Goal: Navigation & Orientation: Understand site structure

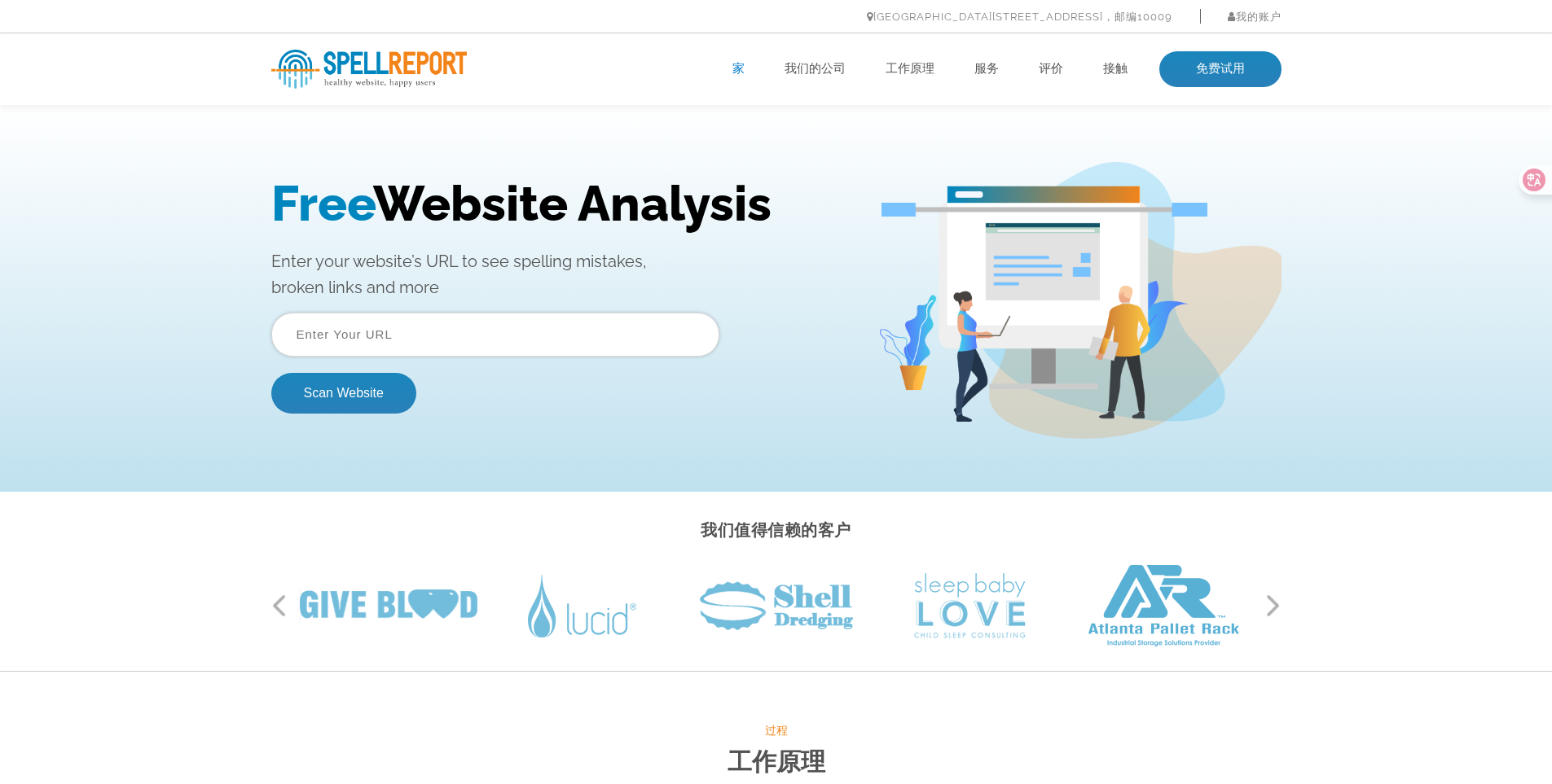
drag, startPoint x: 280, startPoint y: 566, endPoint x: 335, endPoint y: 556, distance: 55.9
click at [280, 566] on div "以前的 下一个" at bounding box center [776, 605] width 1010 height 81
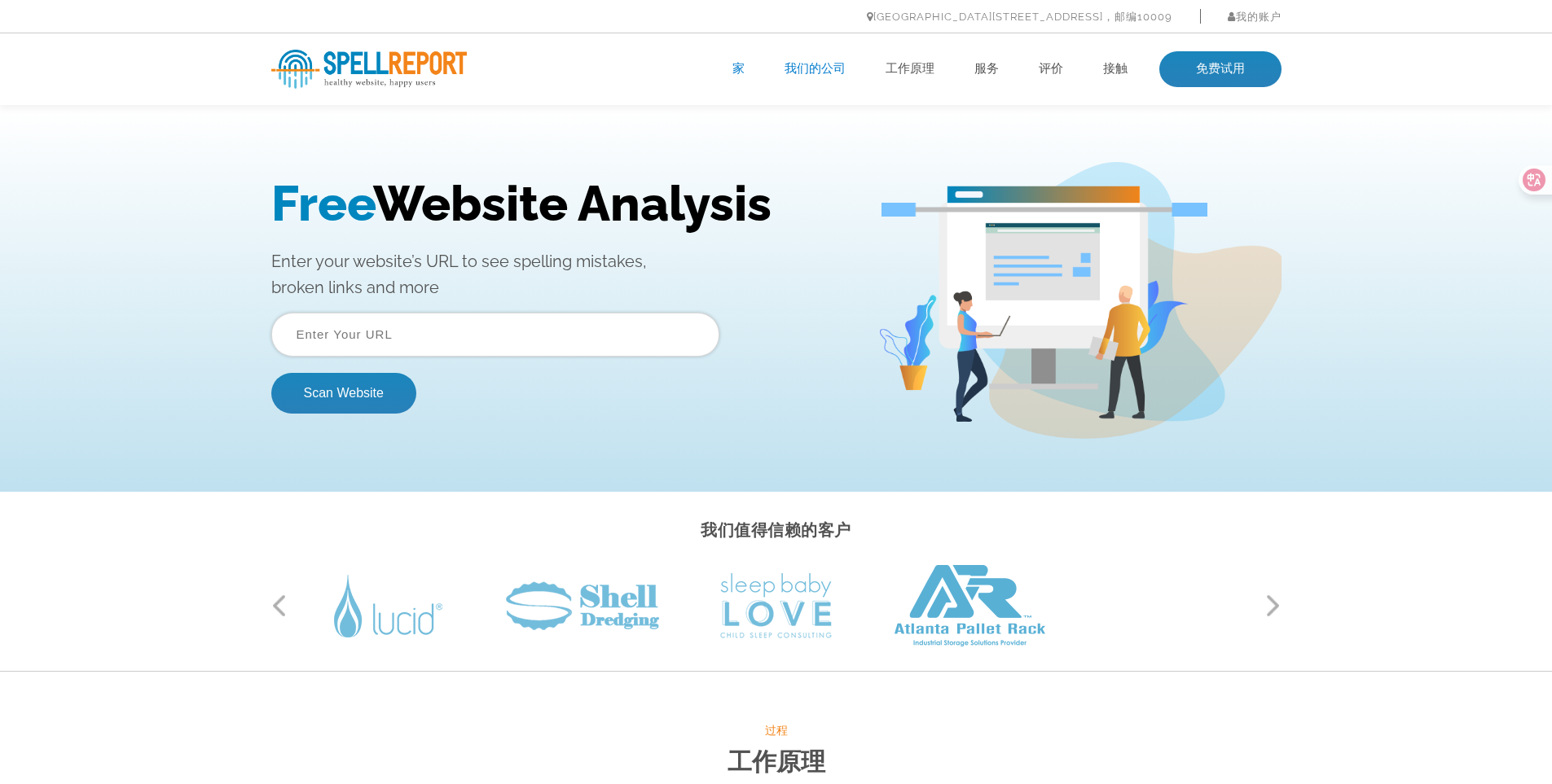
click at [837, 74] on font "我们的公司" at bounding box center [815, 68] width 61 height 15
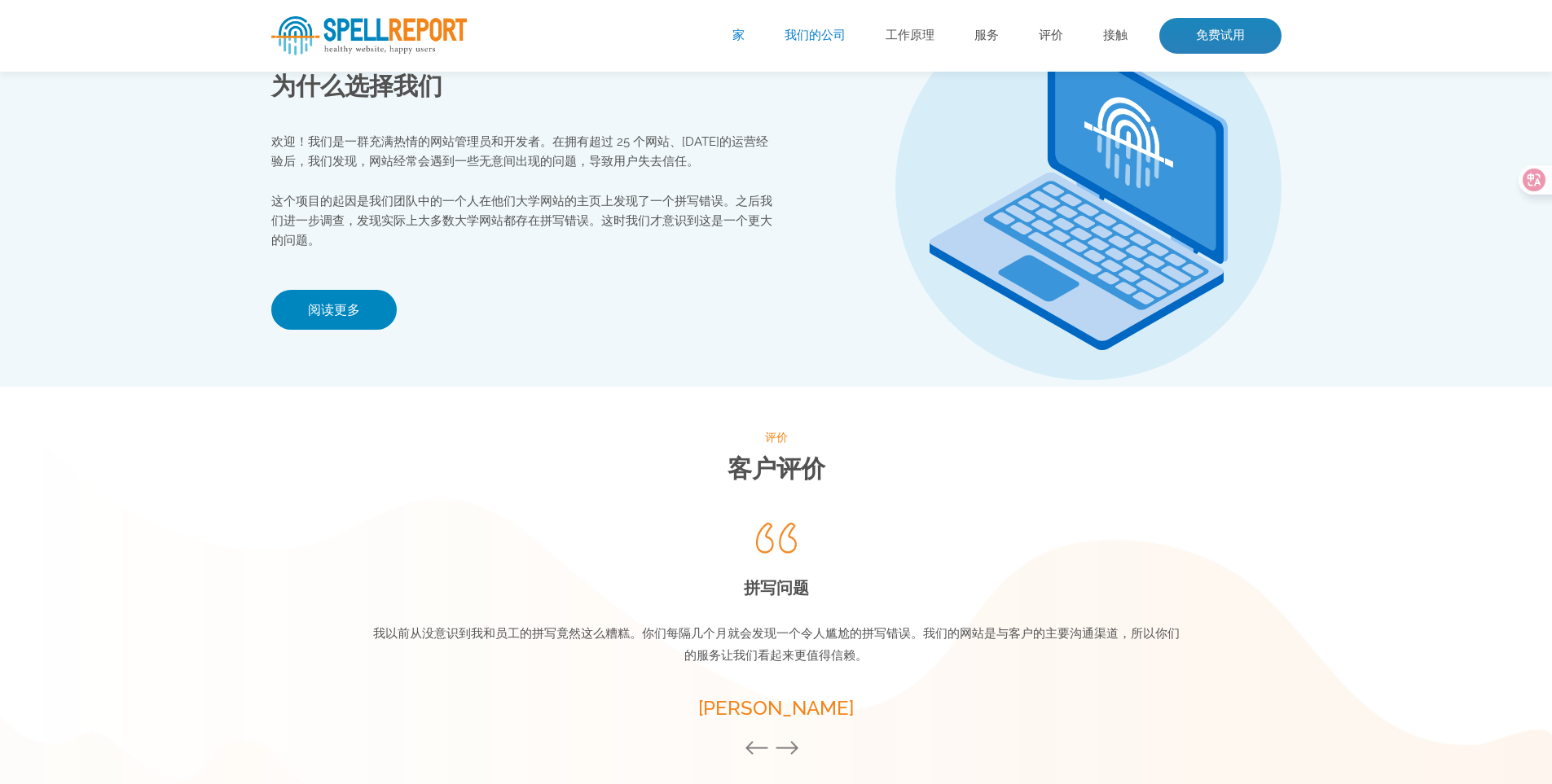
scroll to position [2124, 0]
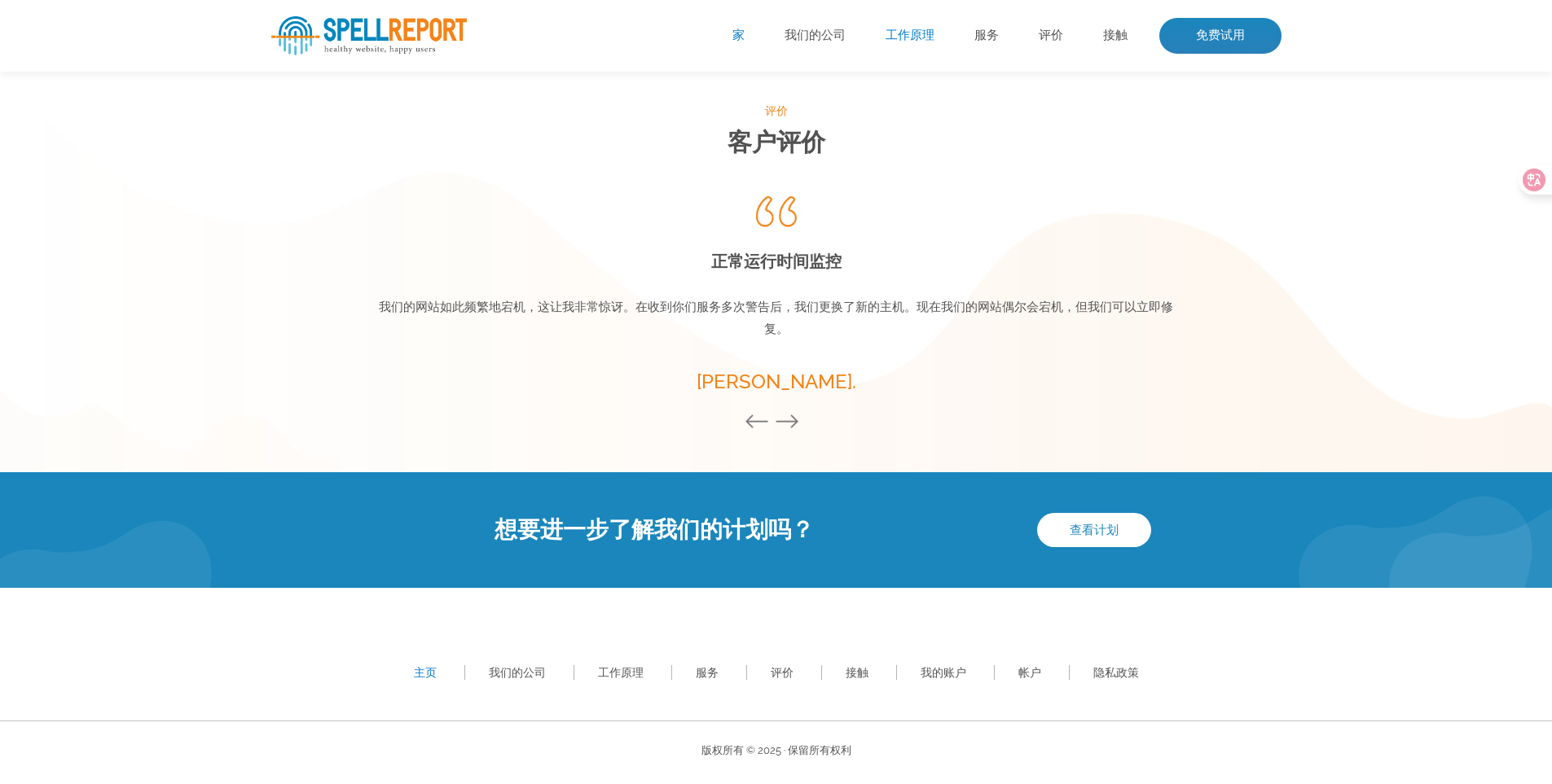
click at [893, 36] on font "工作原理" at bounding box center [910, 35] width 49 height 15
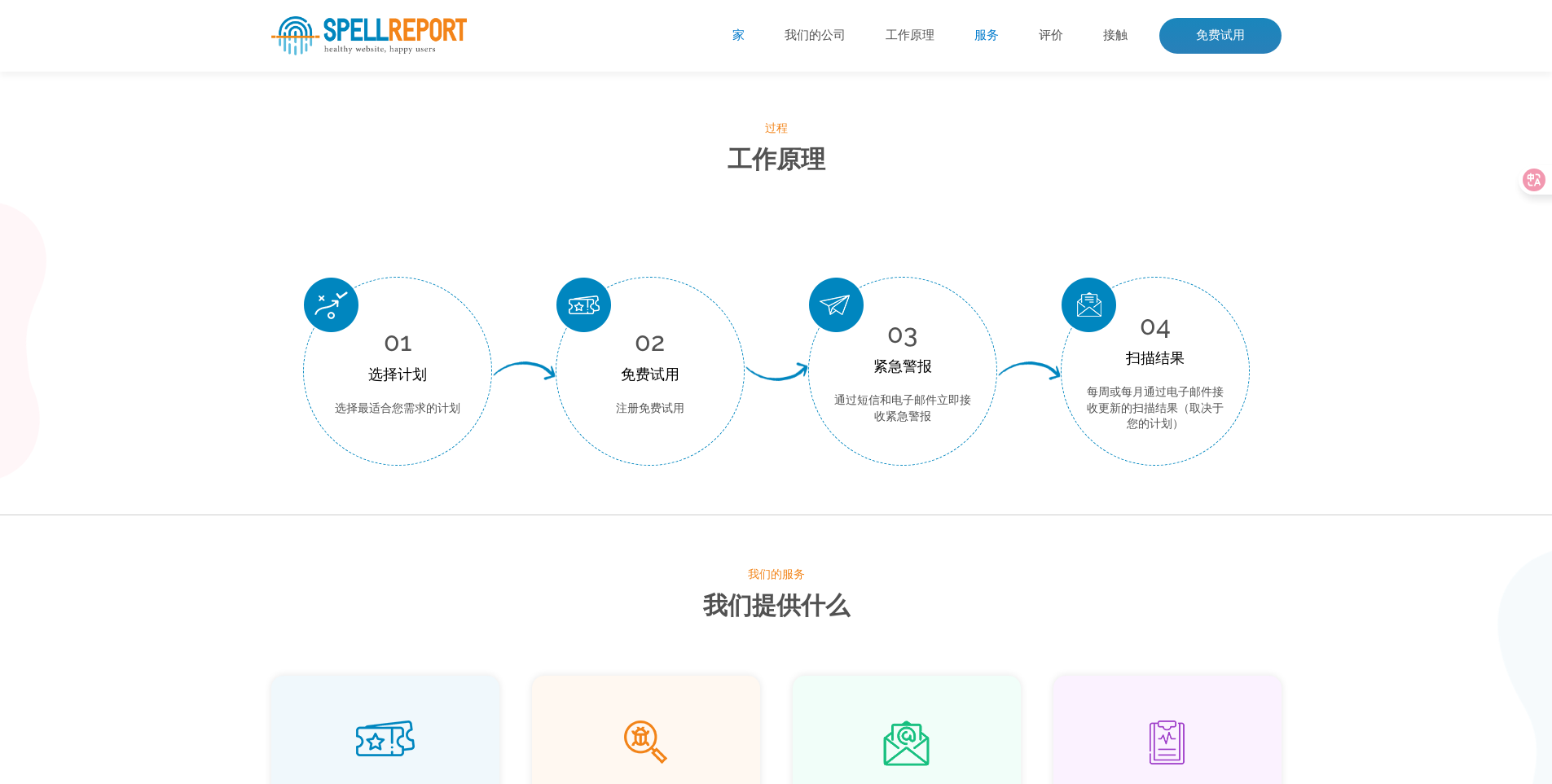
click at [986, 36] on font "服务" at bounding box center [987, 35] width 24 height 15
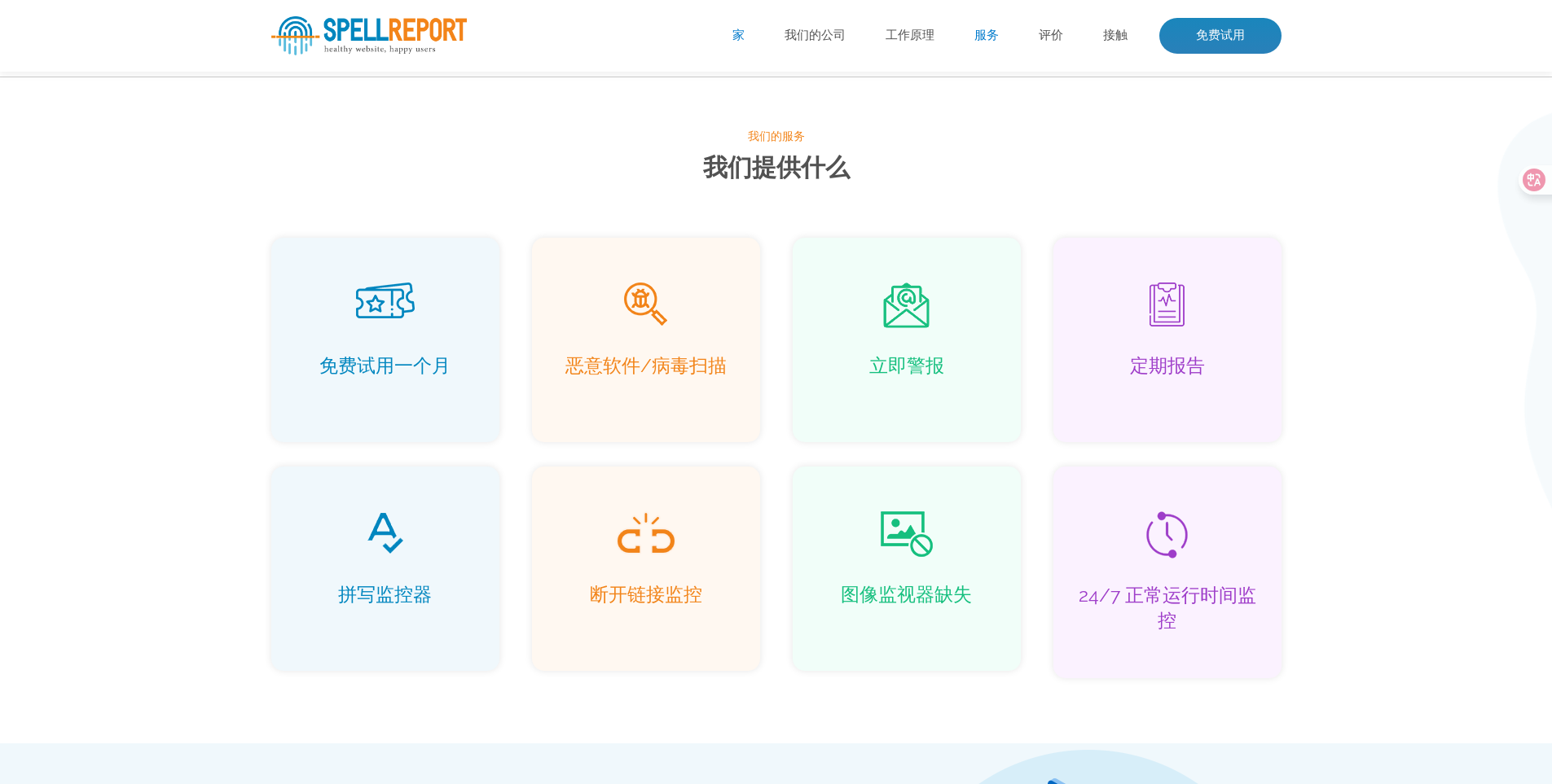
scroll to position [1049, 0]
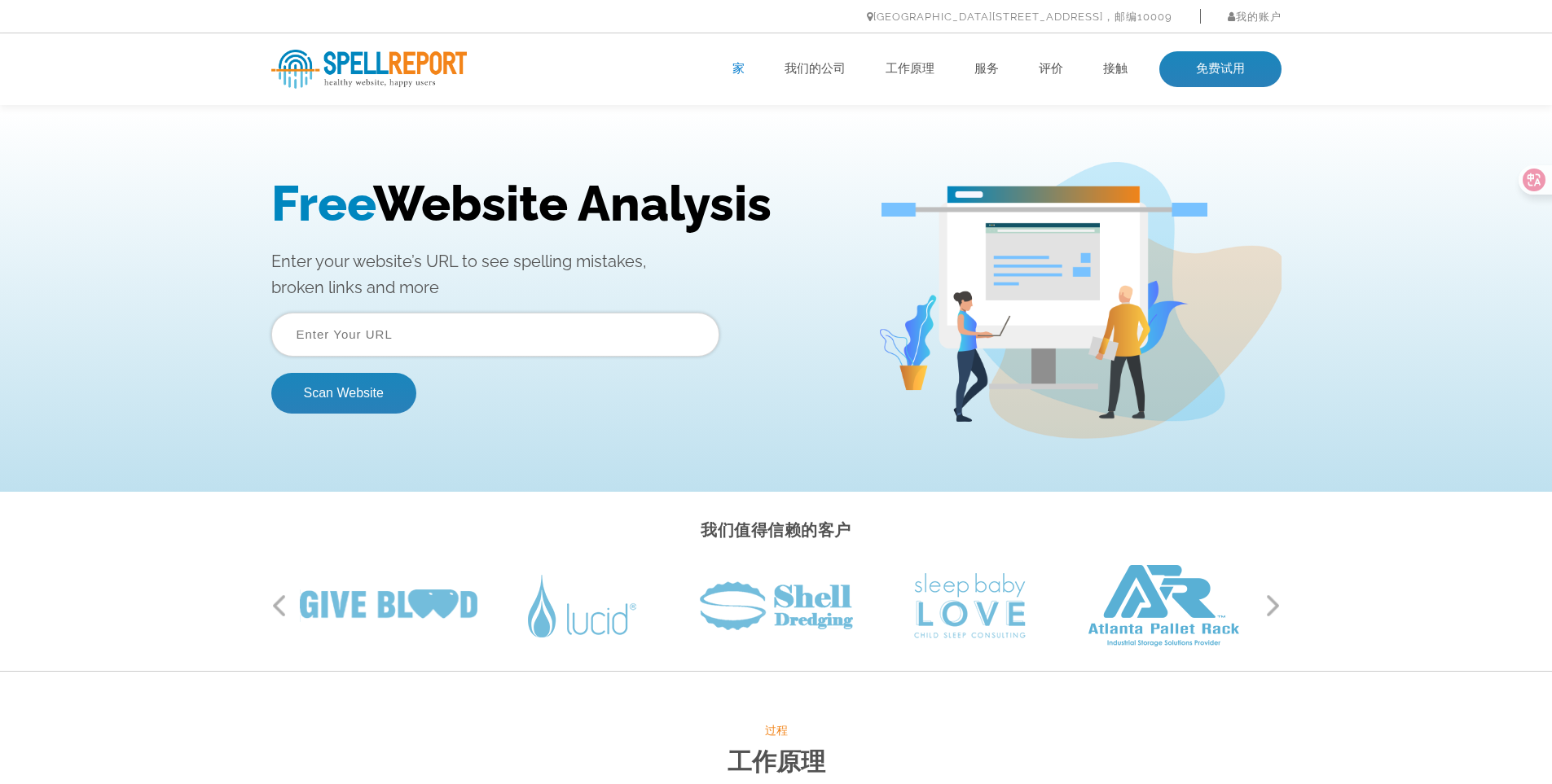
click at [4, 222] on div "Free Website Analysis Enter your website’s URL to see spelling mistakes, broken…" at bounding box center [776, 300] width 1552 height 383
